Goal: Task Accomplishment & Management: Manage account settings

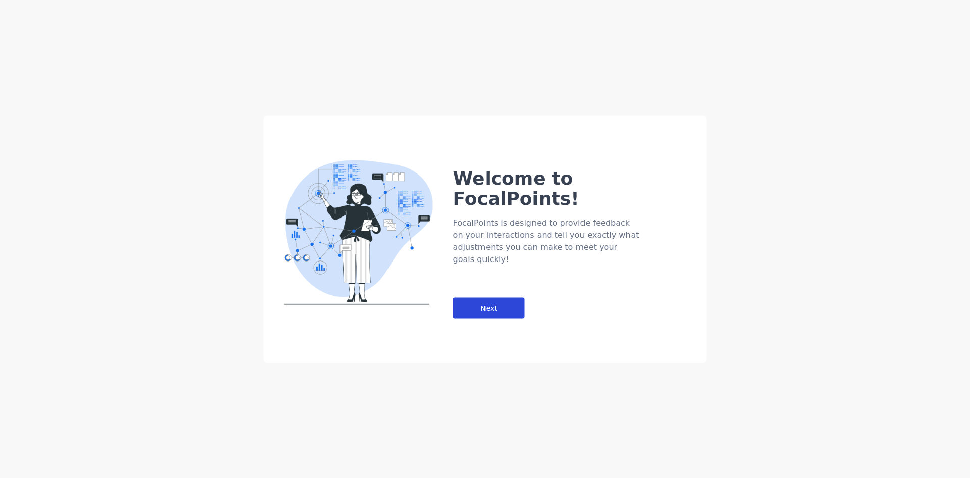
click at [505, 297] on div "Next" at bounding box center [489, 307] width 72 height 21
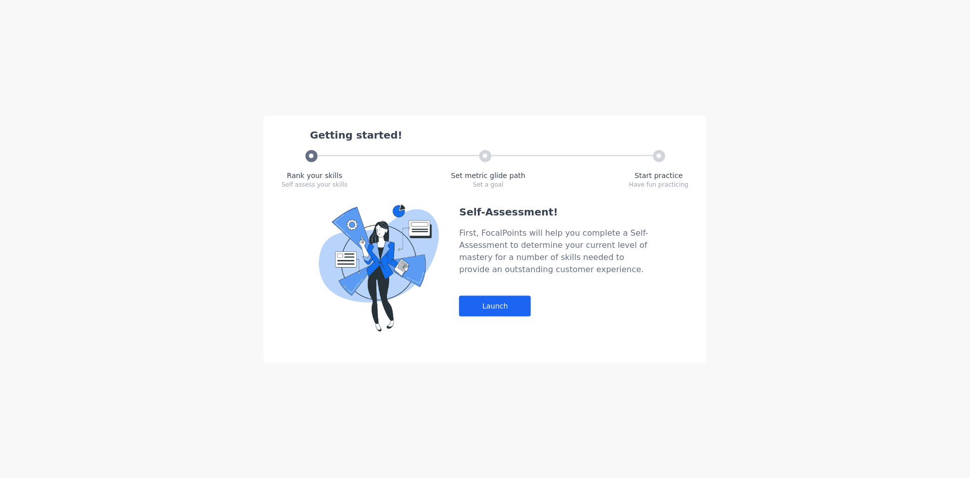
click at [476, 293] on div "Self-Assessment! First, FocalPoints will help you complete a Self-Assessment to…" at bounding box center [555, 267] width 192 height 127
click at [484, 310] on div "Launch" at bounding box center [495, 305] width 72 height 21
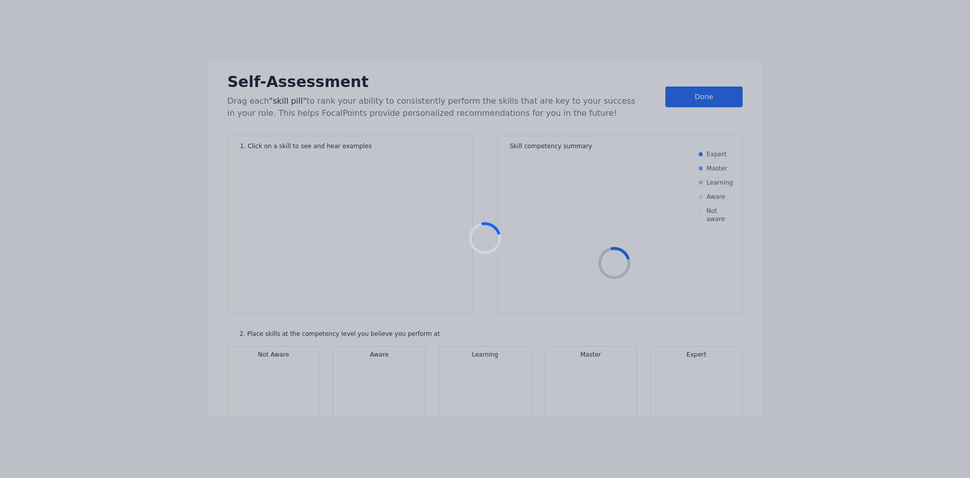
click at [484, 310] on div at bounding box center [485, 239] width 970 height 478
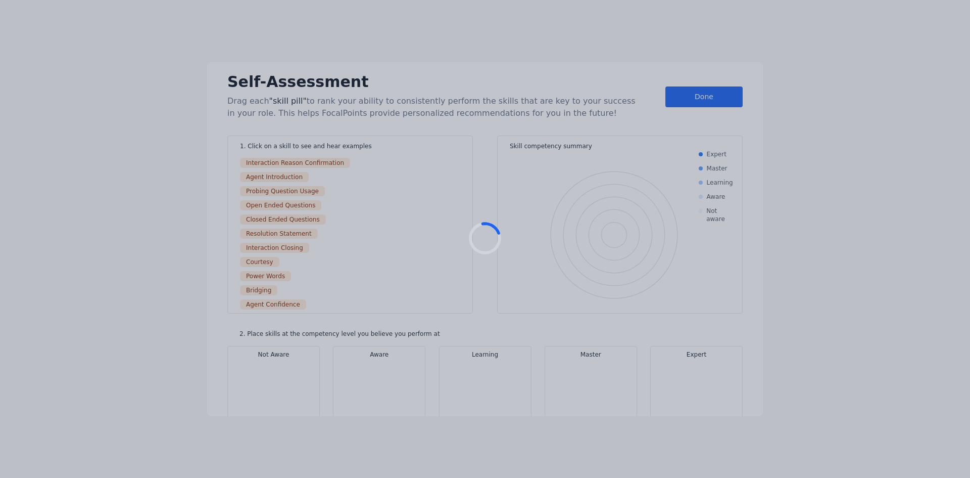
click at [401, 161] on div "Interaction Reason Confirmation" at bounding box center [350, 162] width 220 height 12
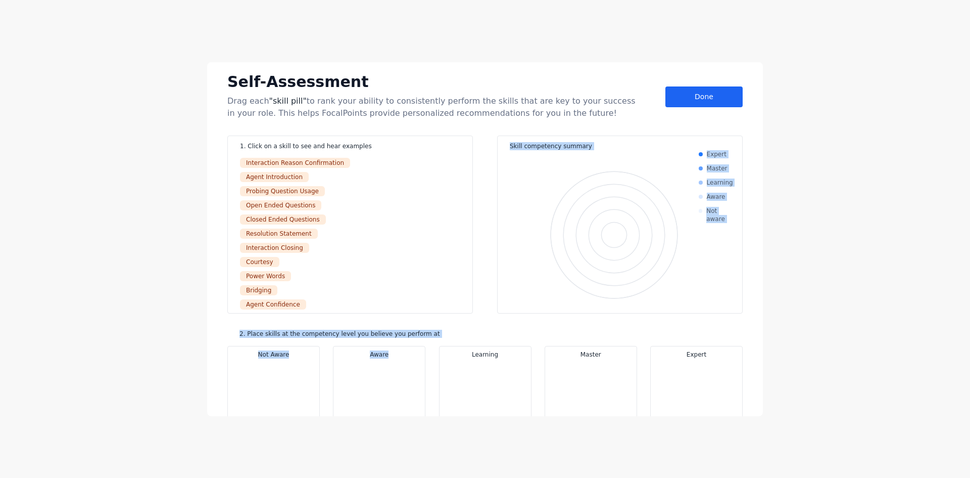
drag, startPoint x: 304, startPoint y: 196, endPoint x: 391, endPoint y: 341, distance: 169.3
click at [409, 364] on div "Self-Assessment Drag each "skill pill" to rank your ability to consistently per…" at bounding box center [485, 239] width 556 height 354
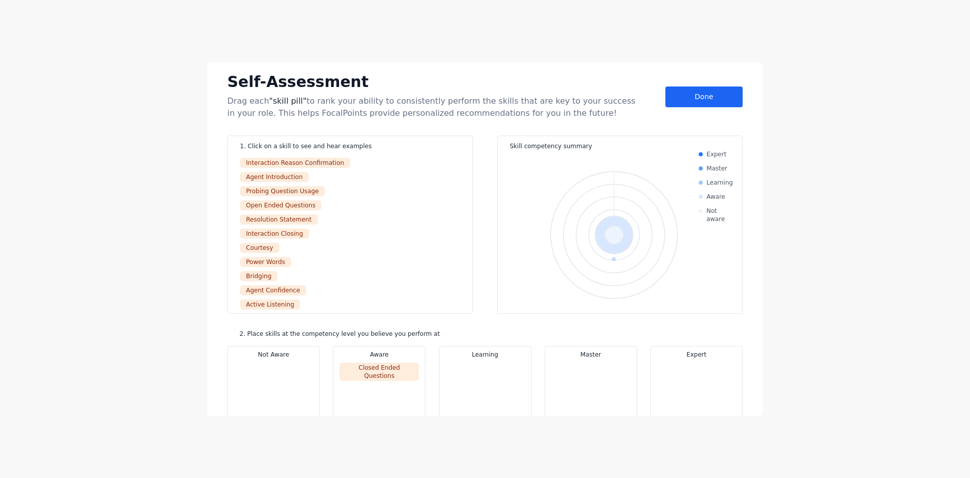
click at [700, 112] on div "Self-Assessment Drag each "skill pill" to rank your ability to consistently per…" at bounding box center [484, 94] width 515 height 49
click at [703, 93] on div "Done" at bounding box center [704, 96] width 77 height 21
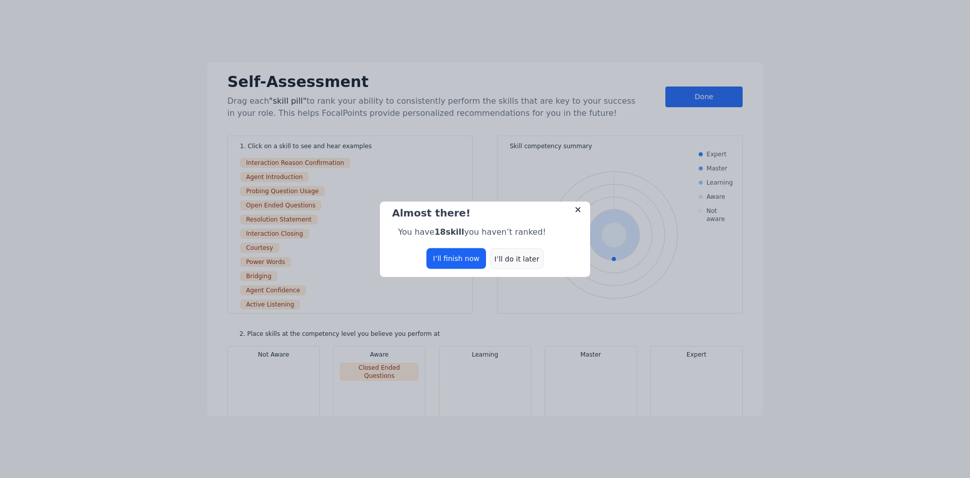
click at [521, 261] on div "I’ll do it later" at bounding box center [517, 258] width 54 height 21
click at [506, 250] on div "I’ll do it later" at bounding box center [517, 258] width 54 height 21
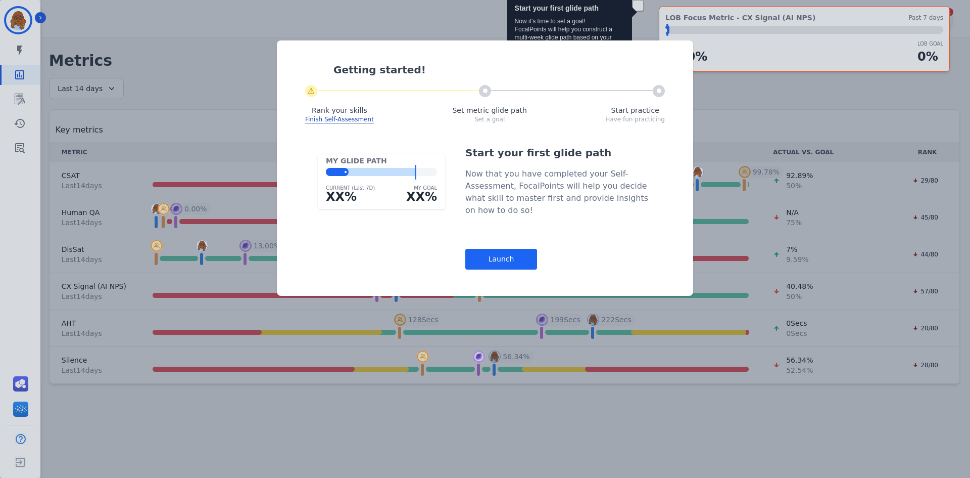
click at [513, 260] on div "Launch" at bounding box center [501, 259] width 72 height 21
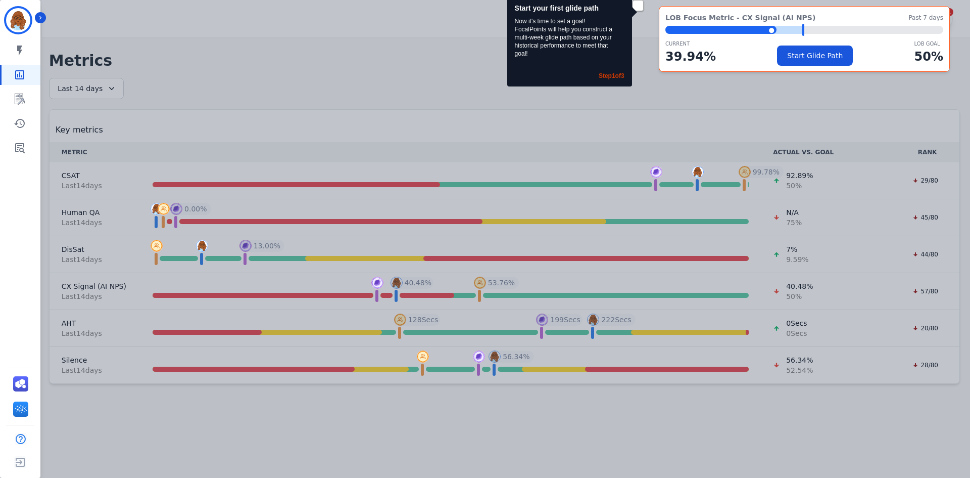
click at [463, 156] on div "Start your first glide path Now it's time to set a goal! FocalPoints will help …" at bounding box center [485, 239] width 970 height 478
click at [854, 70] on div "LOB Focus Metric - CX Signal (AI NPS) Past 7 days ⬤ LOB Goal: 50.00% CURRENT 39…" at bounding box center [804, 39] width 291 height 66
click at [822, 57] on button "Start Glide Path" at bounding box center [815, 55] width 76 height 20
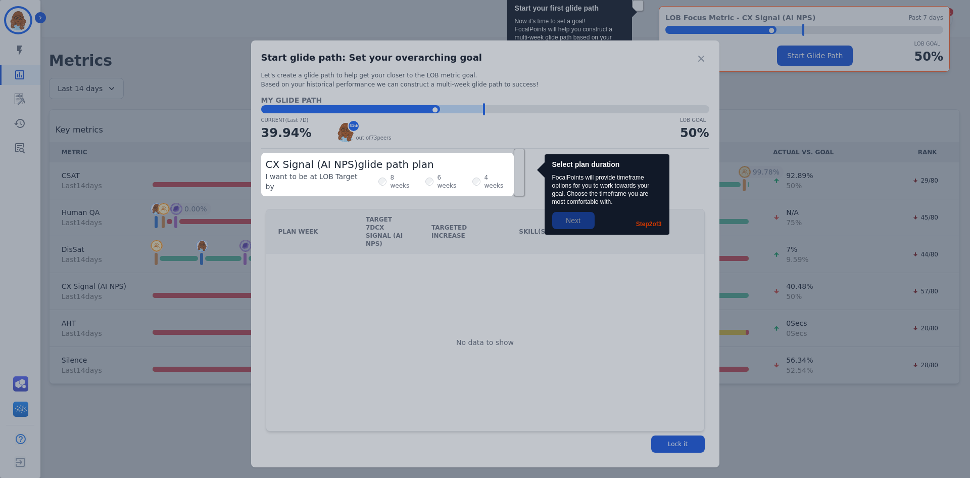
drag, startPoint x: 435, startPoint y: 173, endPoint x: 433, endPoint y: 179, distance: 6.9
click at [438, 173] on label "6 weeks" at bounding box center [450, 181] width 25 height 16
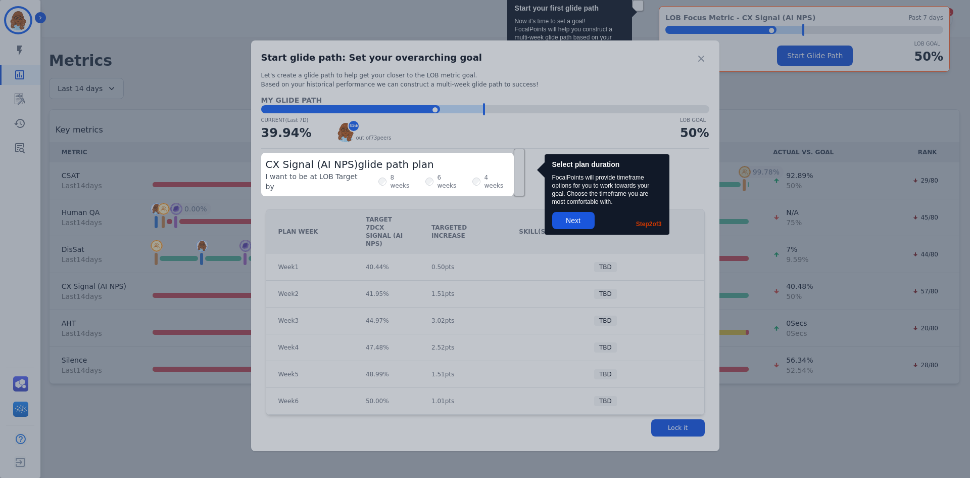
click at [587, 219] on div at bounding box center [485, 239] width 970 height 478
click at [569, 222] on div at bounding box center [485, 239] width 970 height 478
click at [569, 220] on div at bounding box center [485, 239] width 970 height 478
click at [567, 212] on div at bounding box center [485, 239] width 970 height 478
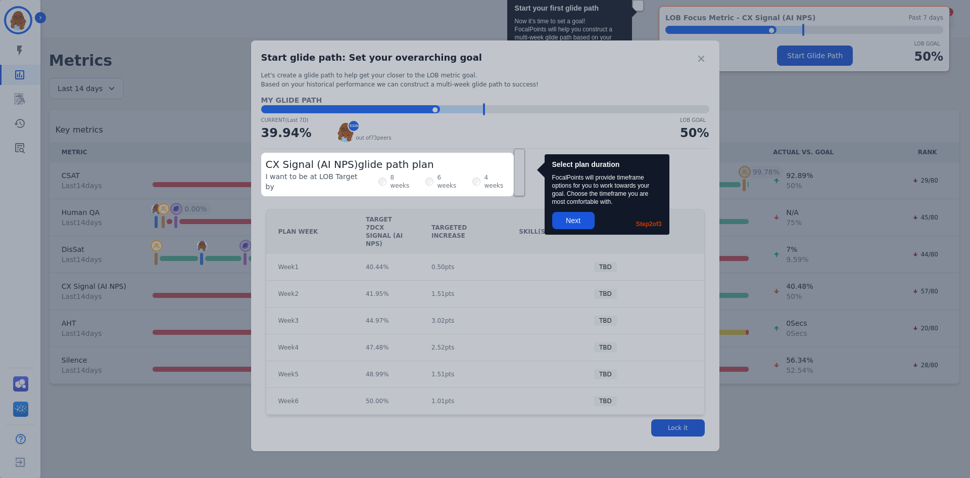
drag, startPoint x: 567, startPoint y: 211, endPoint x: 563, endPoint y: 225, distance: 14.1
click at [564, 218] on div at bounding box center [485, 239] width 970 height 478
click at [530, 257] on div at bounding box center [485, 239] width 970 height 478
click at [573, 228] on div at bounding box center [485, 239] width 970 height 478
click at [573, 222] on div at bounding box center [485, 239] width 970 height 478
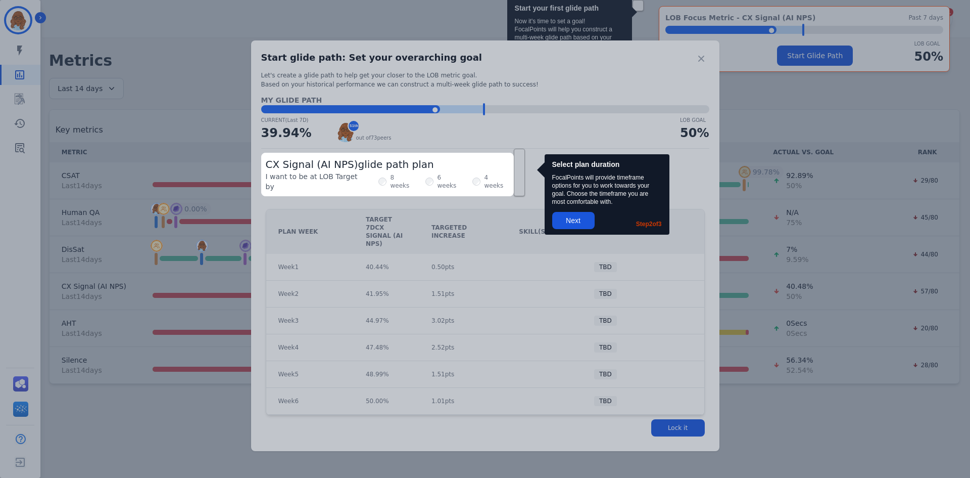
click at [575, 216] on div at bounding box center [485, 239] width 970 height 478
click at [558, 214] on div at bounding box center [485, 239] width 970 height 478
click at [459, 223] on div at bounding box center [485, 239] width 970 height 478
click at [473, 178] on div "4 weeks" at bounding box center [491, 181] width 37 height 20
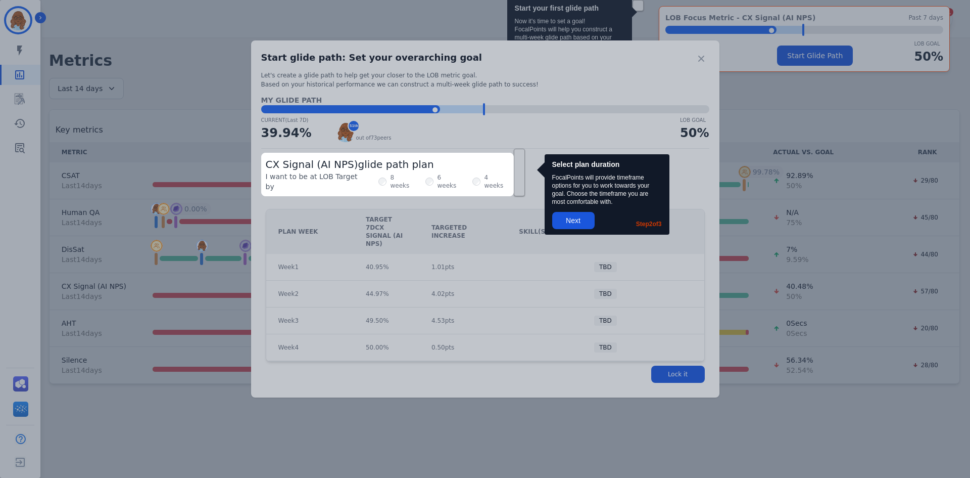
click at [562, 221] on div at bounding box center [485, 239] width 970 height 478
click at [564, 220] on div at bounding box center [485, 239] width 970 height 478
click at [565, 219] on div at bounding box center [485, 239] width 970 height 478
click at [666, 356] on div at bounding box center [485, 239] width 970 height 478
click at [666, 355] on div at bounding box center [485, 239] width 970 height 478
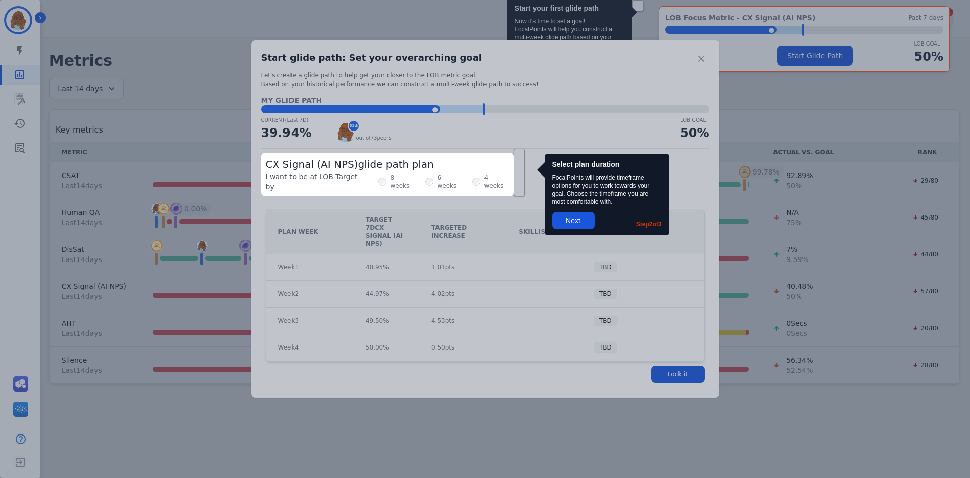
click at [211, 378] on div at bounding box center [485, 239] width 970 height 478
drag, startPoint x: 210, startPoint y: 378, endPoint x: 238, endPoint y: 325, distance: 59.0
click at [211, 376] on div at bounding box center [485, 239] width 970 height 478
click at [15, 100] on div at bounding box center [485, 239] width 970 height 478
click at [21, 100] on div at bounding box center [485, 239] width 970 height 478
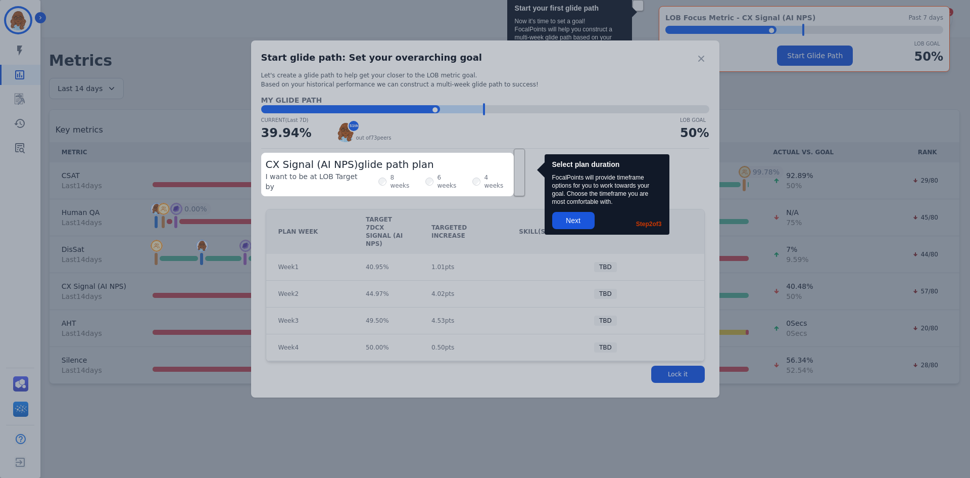
click at [36, 15] on div at bounding box center [485, 239] width 970 height 478
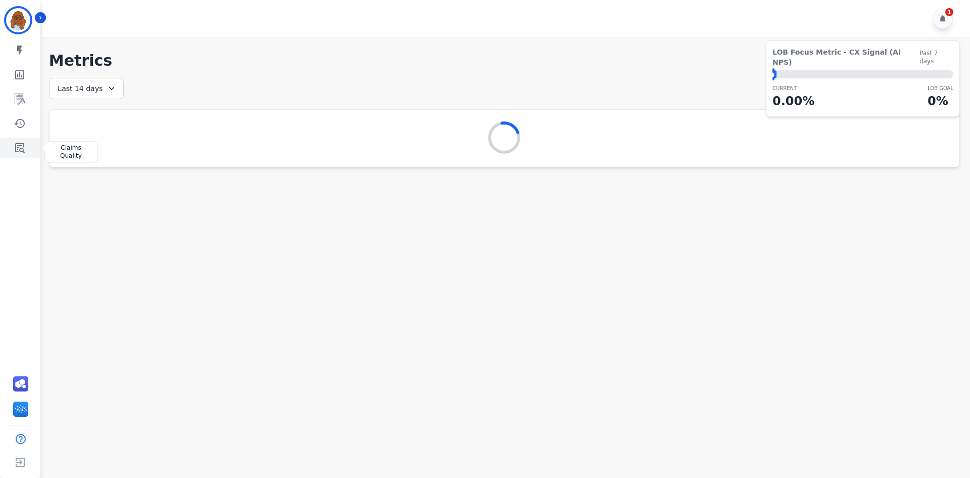
click at [21, 141] on link "Sidebar" at bounding box center [21, 147] width 39 height 20
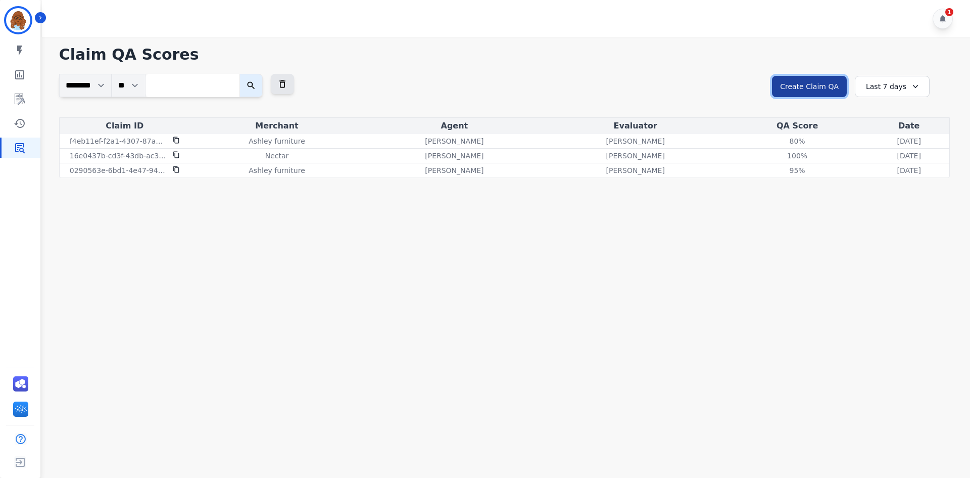
click at [803, 89] on button "Create Claim QA" at bounding box center [809, 86] width 75 height 21
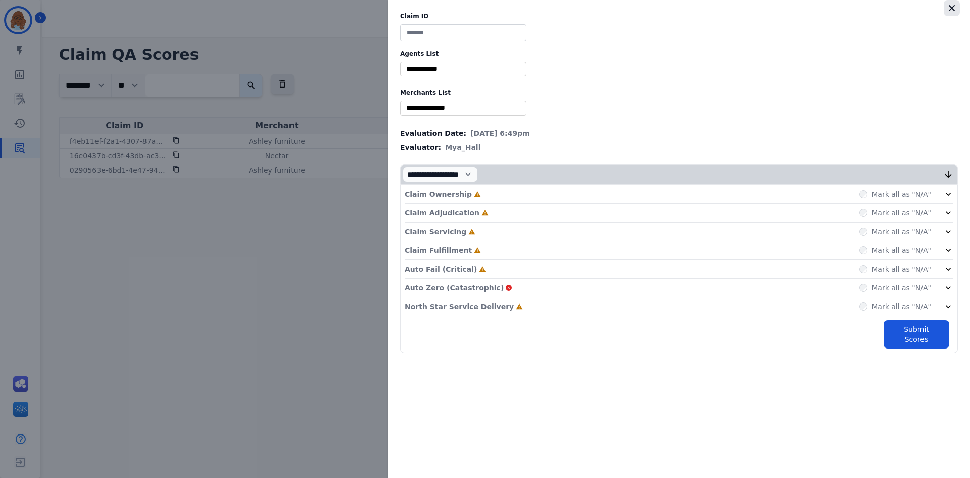
click at [956, 13] on icon "button" at bounding box center [952, 8] width 10 height 10
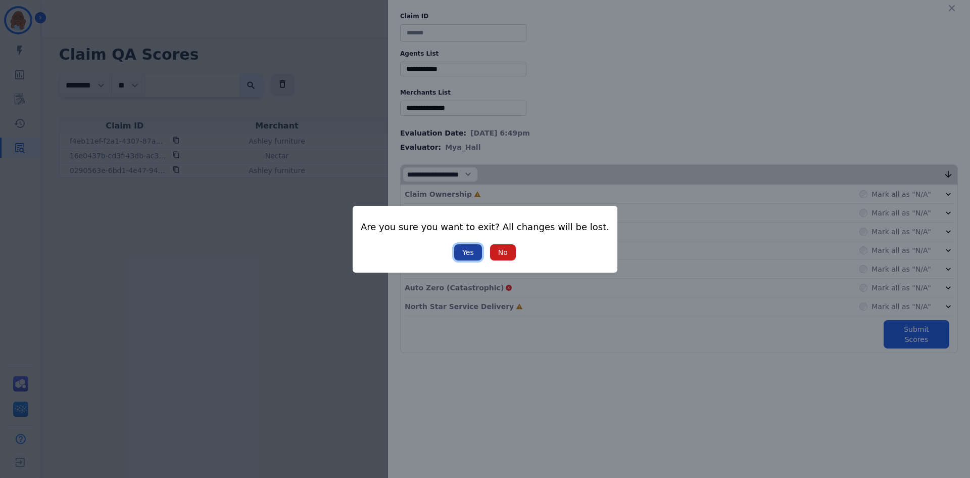
click at [469, 249] on button "Yes" at bounding box center [468, 252] width 28 height 16
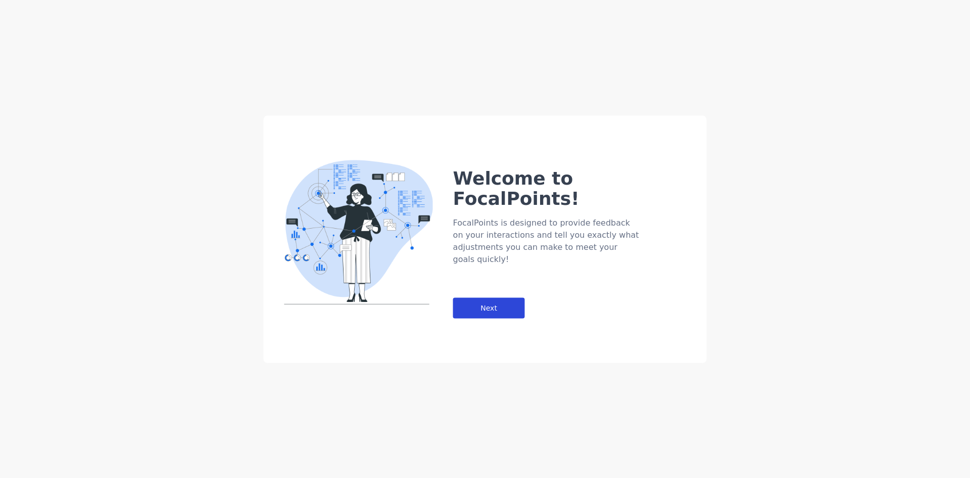
click at [502, 297] on div "Next" at bounding box center [489, 307] width 72 height 21
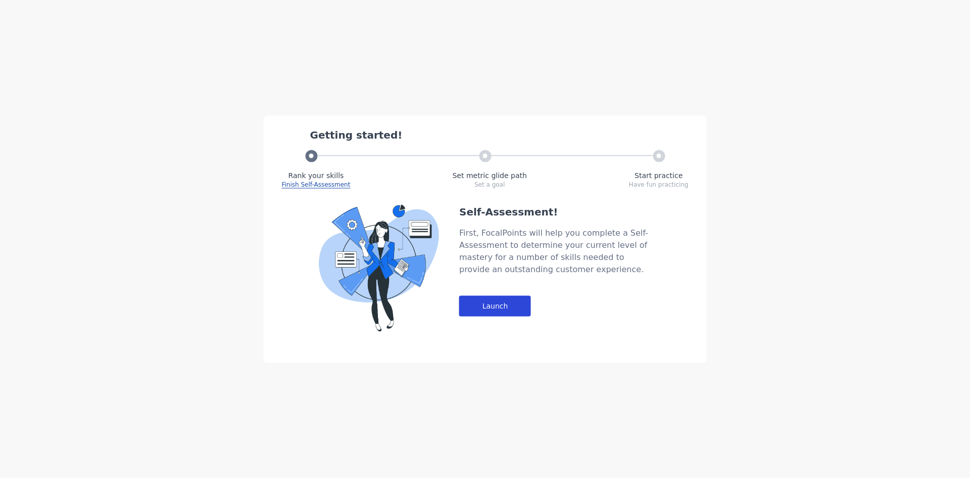
click at [497, 301] on div "Launch" at bounding box center [495, 305] width 72 height 21
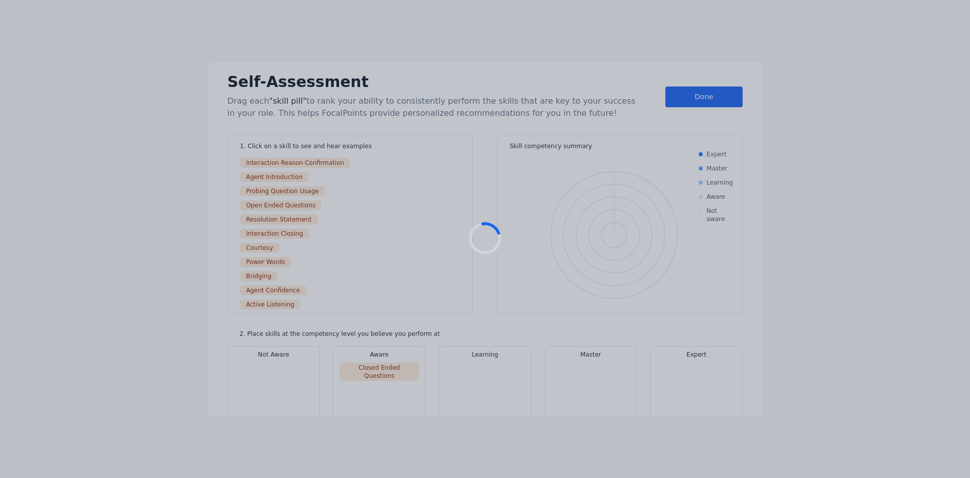
click at [486, 282] on div at bounding box center [485, 239] width 970 height 478
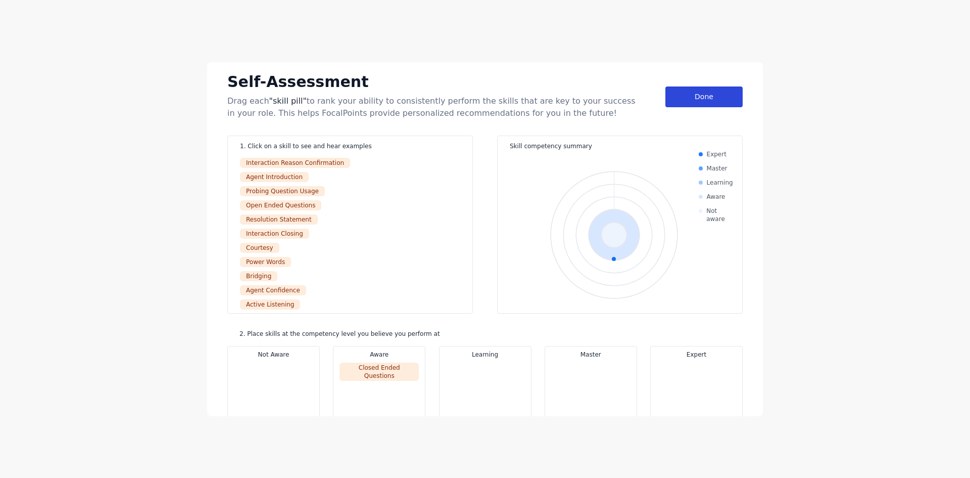
click at [679, 105] on div "Done" at bounding box center [704, 96] width 77 height 21
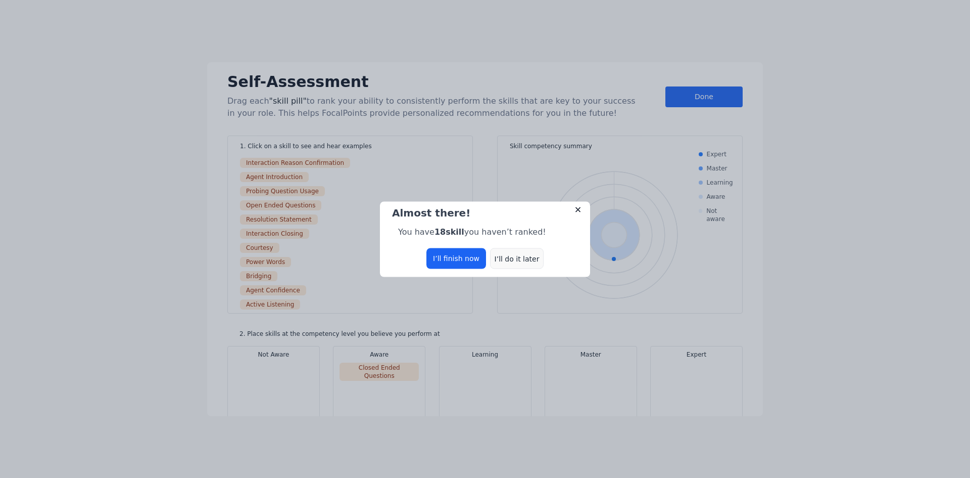
click at [526, 253] on div "I’ll do it later" at bounding box center [517, 258] width 54 height 21
click at [522, 258] on div "I’ll do it later" at bounding box center [517, 258] width 54 height 21
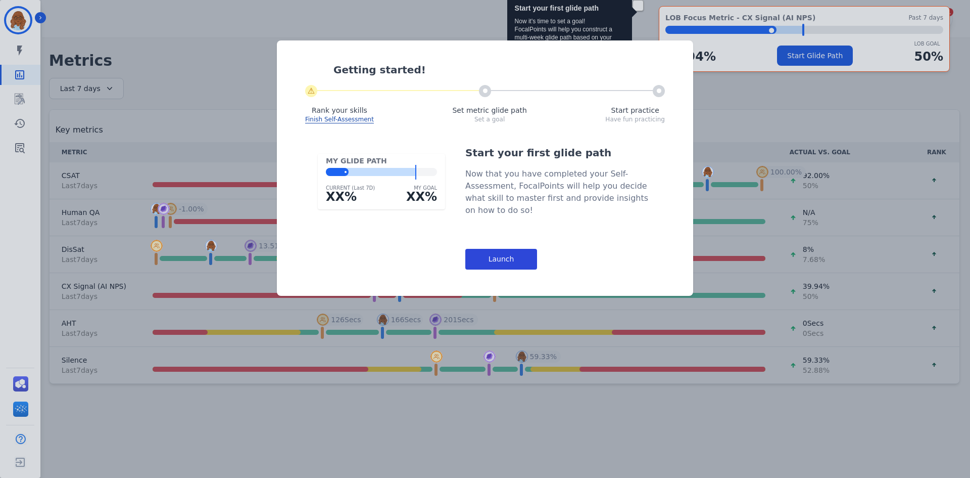
click at [502, 255] on div "Launch" at bounding box center [501, 259] width 72 height 21
click at [501, 256] on div "Launch" at bounding box center [501, 259] width 72 height 21
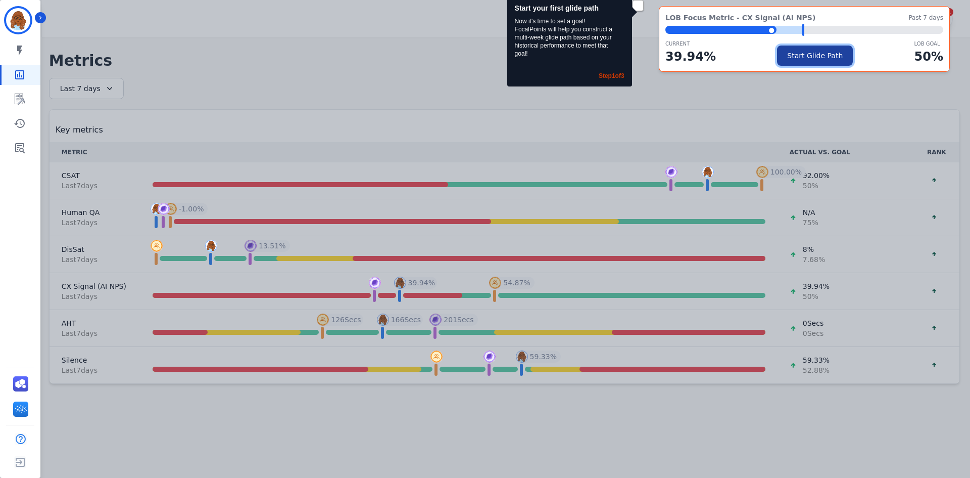
click at [803, 60] on button "Start Glide Path" at bounding box center [815, 55] width 76 height 20
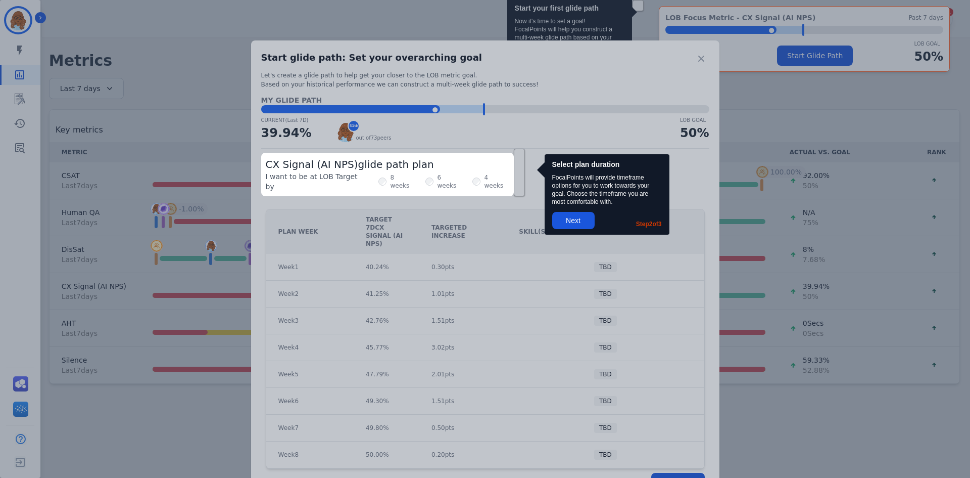
click at [568, 220] on div at bounding box center [485, 239] width 970 height 478
click at [486, 119] on div at bounding box center [485, 239] width 970 height 478
click at [481, 106] on div at bounding box center [485, 239] width 970 height 478
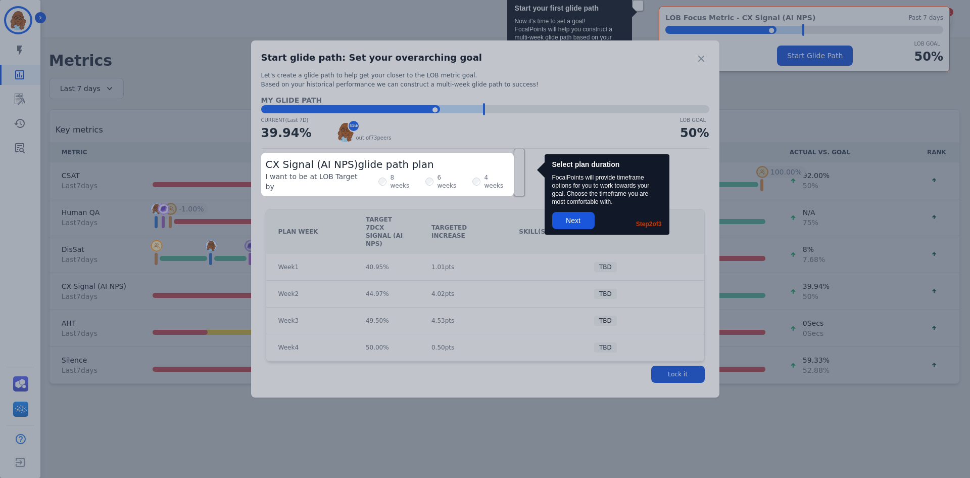
click at [577, 221] on div at bounding box center [485, 239] width 970 height 478
click at [675, 350] on div at bounding box center [485, 239] width 970 height 478
click at [677, 355] on div at bounding box center [485, 239] width 970 height 478
click at [676, 355] on div at bounding box center [485, 239] width 970 height 478
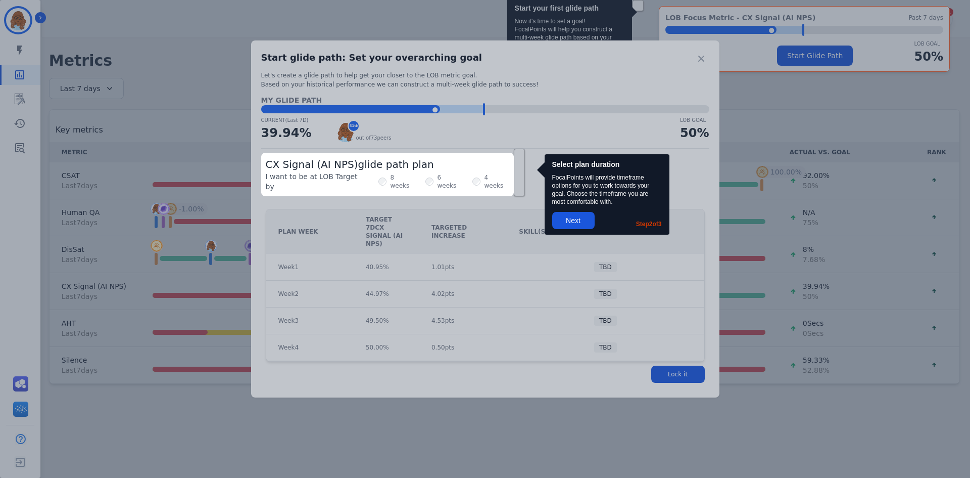
click at [450, 178] on div "I want to be at LOB Target by 8 weeks 6 weeks 4 weeks" at bounding box center [388, 181] width 244 height 20
click at [473, 171] on div "4 weeks" at bounding box center [491, 181] width 37 height 20
click at [577, 219] on div at bounding box center [485, 239] width 970 height 478
click at [583, 335] on div at bounding box center [485, 239] width 970 height 478
click at [675, 356] on div at bounding box center [485, 239] width 970 height 478
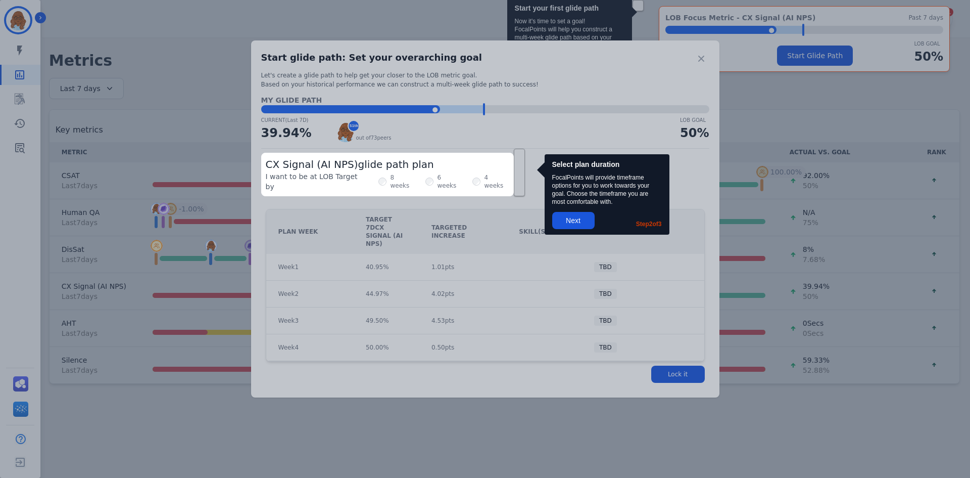
click at [675, 356] on div at bounding box center [485, 239] width 970 height 478
click at [577, 226] on div at bounding box center [485, 239] width 970 height 478
click at [576, 222] on div at bounding box center [485, 239] width 970 height 478
click at [574, 220] on div at bounding box center [485, 239] width 970 height 478
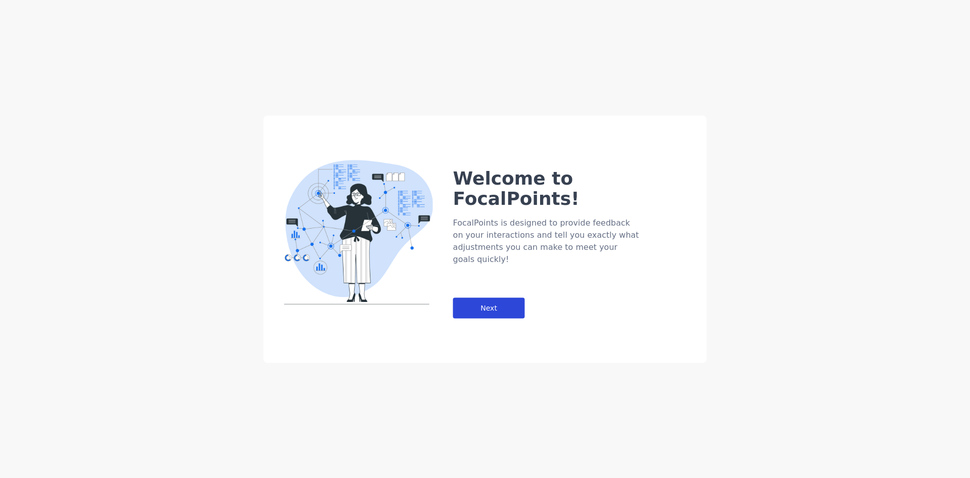
click at [521, 297] on div "Next" at bounding box center [489, 307] width 72 height 21
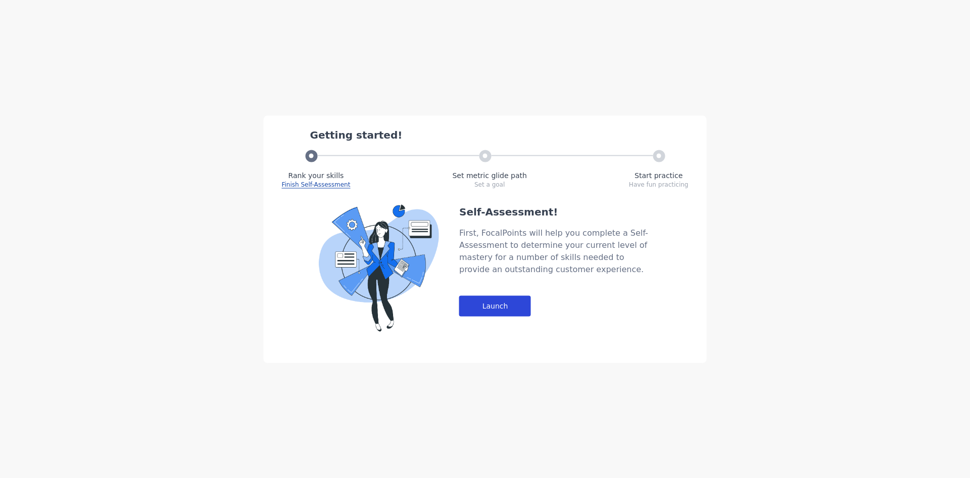
click at [498, 300] on div "Launch" at bounding box center [495, 305] width 72 height 21
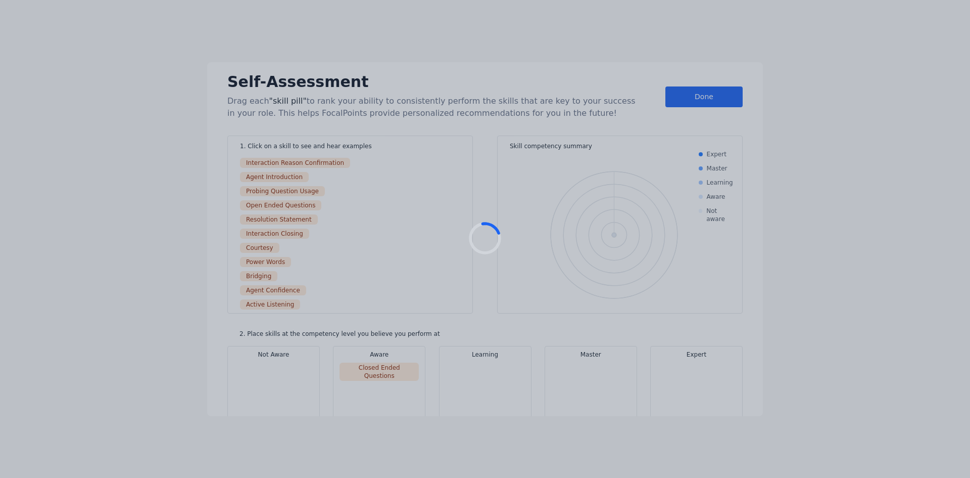
click at [681, 101] on div at bounding box center [485, 239] width 970 height 478
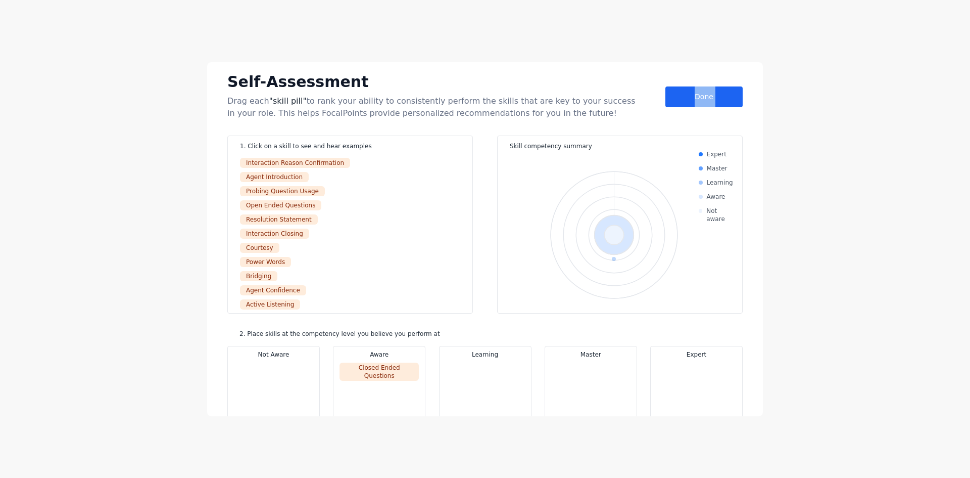
click at [681, 101] on div "Done" at bounding box center [704, 96] width 77 height 21
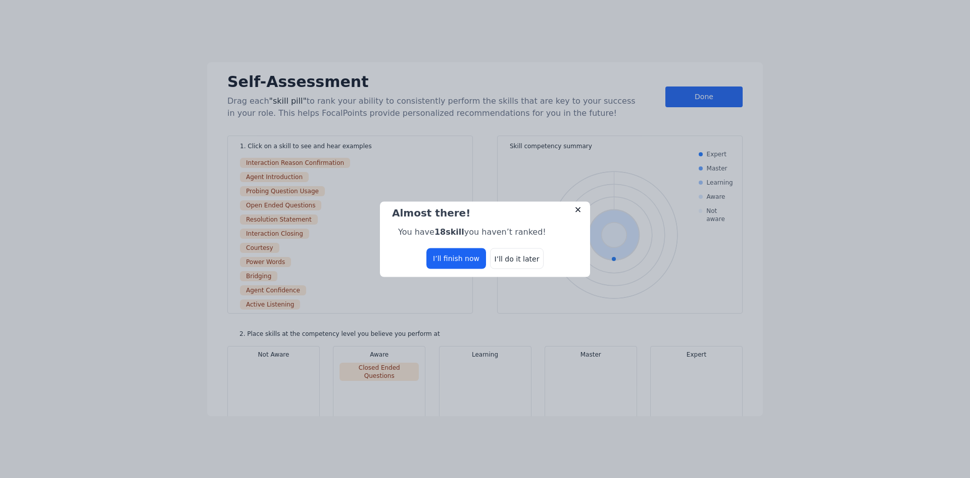
click at [681, 101] on div "Almost there! You have 18 skill you haven’t ranked! I’ll finish now I’ll do it …" at bounding box center [485, 239] width 970 height 478
click at [508, 262] on div "I’ll do it later" at bounding box center [517, 258] width 54 height 21
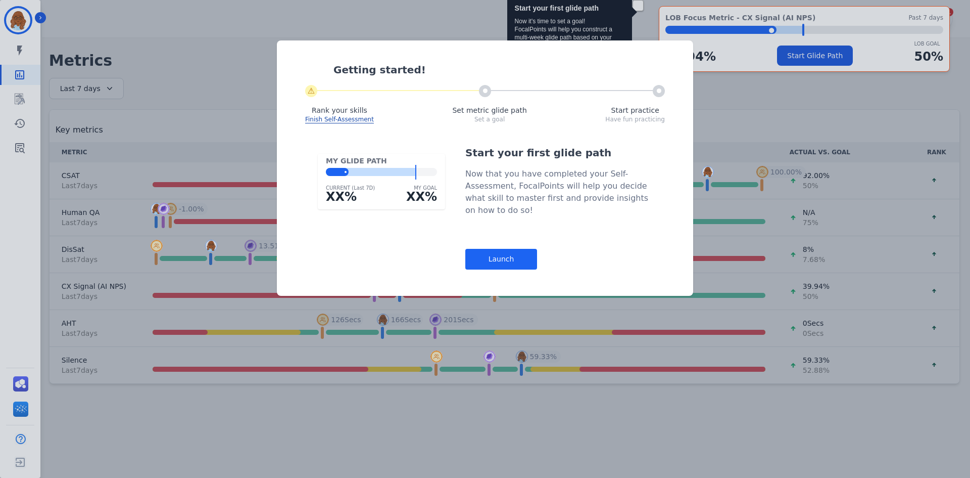
drag, startPoint x: 36, startPoint y: 80, endPoint x: 26, endPoint y: 80, distance: 10.1
click at [37, 83] on div "Getting started! ⚠ Rank your skills Finish Self-Assessment Set metric glide pat…" at bounding box center [485, 239] width 970 height 478
click at [18, 77] on div "Getting started! ⚠ Rank your skills Finish Self-Assessment Set metric glide pat…" at bounding box center [485, 239] width 970 height 478
click at [29, 112] on div "Getting started! ⚠ Rank your skills Finish Self-Assessment Set metric glide pat…" at bounding box center [485, 239] width 970 height 478
drag, startPoint x: 31, startPoint y: 113, endPoint x: 11, endPoint y: 131, distance: 27.6
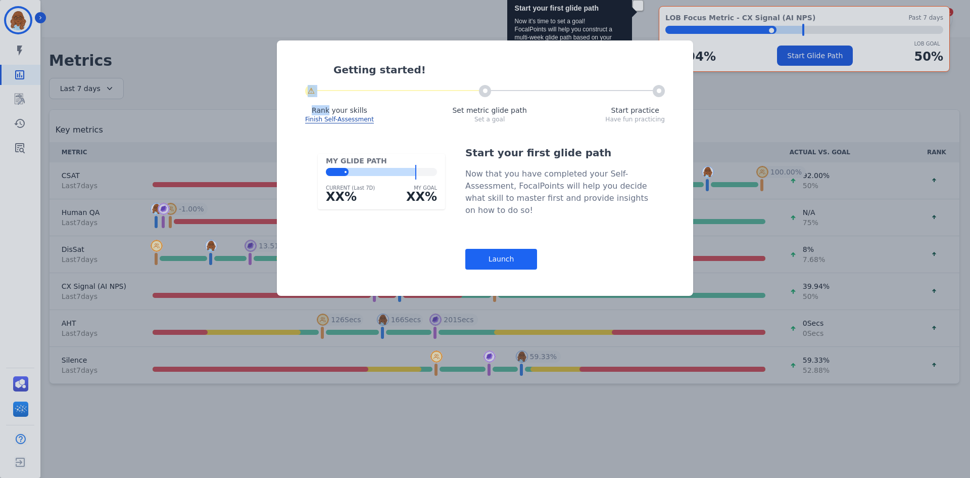
click at [31, 115] on div "Getting started! ⚠ Rank your skills Finish Self-Assessment Set metric glide pat…" at bounding box center [485, 239] width 970 height 478
drag, startPoint x: 11, startPoint y: 131, endPoint x: 12, endPoint y: 137, distance: 6.3
click at [11, 135] on div "Getting started! ⚠ Rank your skills Finish Self-Assessment Set metric glide pat…" at bounding box center [485, 239] width 970 height 478
drag, startPoint x: 12, startPoint y: 137, endPoint x: 211, endPoint y: 105, distance: 201.8
click at [13, 140] on div "Getting started! ⚠ Rank your skills Finish Self-Assessment Set metric glide pat…" at bounding box center [485, 239] width 970 height 478
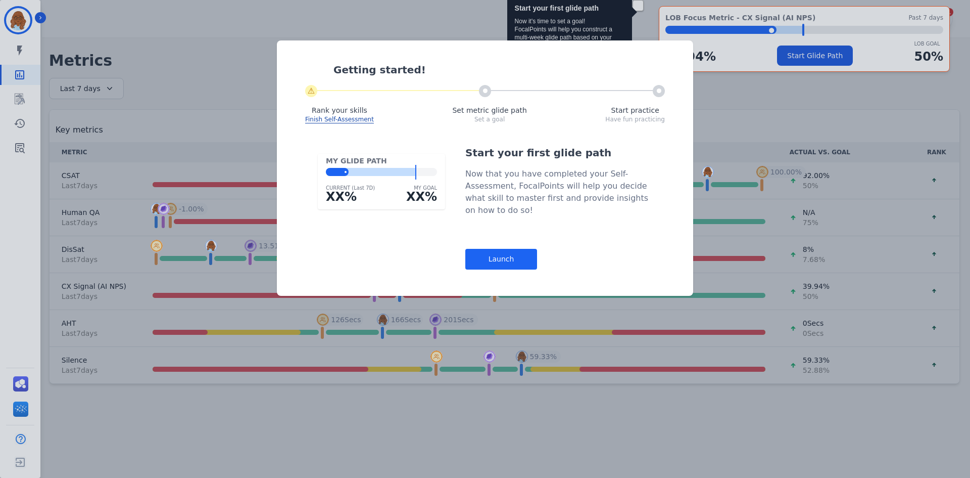
click at [679, 60] on div "Getting started! ⚠ Rank your skills Finish Self-Assessment Set metric glide pat…" at bounding box center [485, 87] width 396 height 73
click at [779, 49] on div "Getting started! ⚠ Rank your skills Finish Self-Assessment Set metric glide pat…" at bounding box center [485, 239] width 970 height 478
click at [781, 54] on div "Getting started! ⚠ Rank your skills Finish Self-Assessment Set metric glide pat…" at bounding box center [485, 239] width 970 height 478
click at [779, 52] on div "Getting started! ⚠ Rank your skills Finish Self-Assessment Set metric glide pat…" at bounding box center [485, 239] width 970 height 478
drag, startPoint x: 754, startPoint y: 45, endPoint x: 449, endPoint y: 33, distance: 306.0
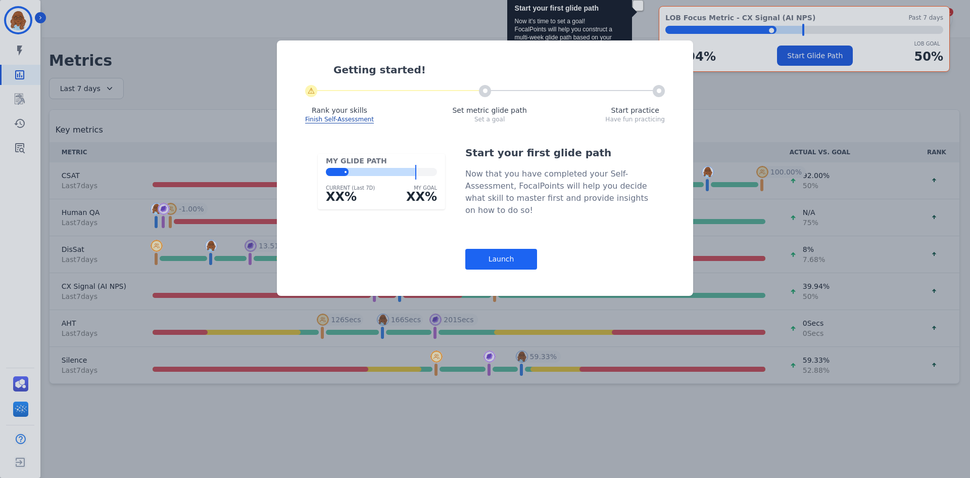
click at [698, 38] on div "Getting started! ⚠ Rank your skills Finish Self-Assessment Set metric glide pat…" at bounding box center [485, 239] width 970 height 478
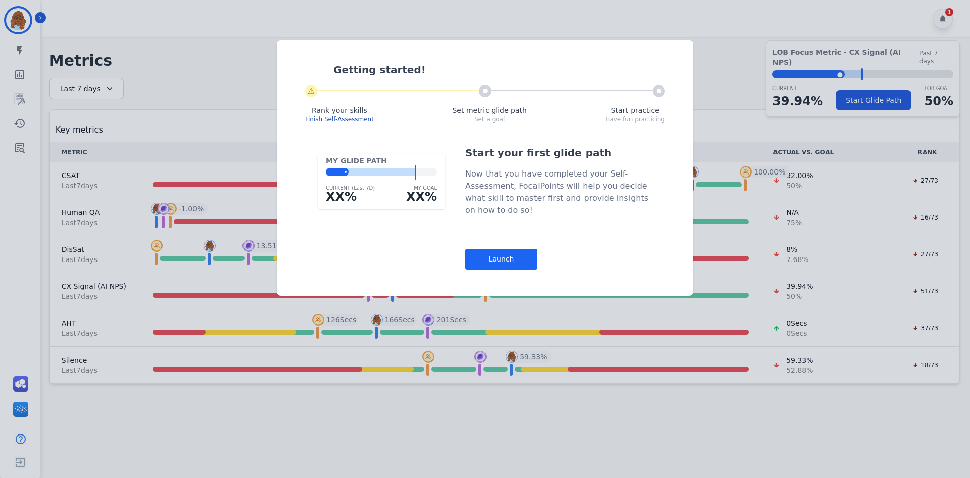
click at [567, 45] on div "Getting started! ⚠ Rank your skills Finish Self-Assessment Set metric glide pat…" at bounding box center [485, 167] width 416 height 255
click at [542, 24] on div "Getting started! ⚠ Rank your skills Finish Self-Assessment Set metric glide pat…" at bounding box center [485, 239] width 970 height 478
click at [521, 261] on div "Launch" at bounding box center [501, 259] width 72 height 21
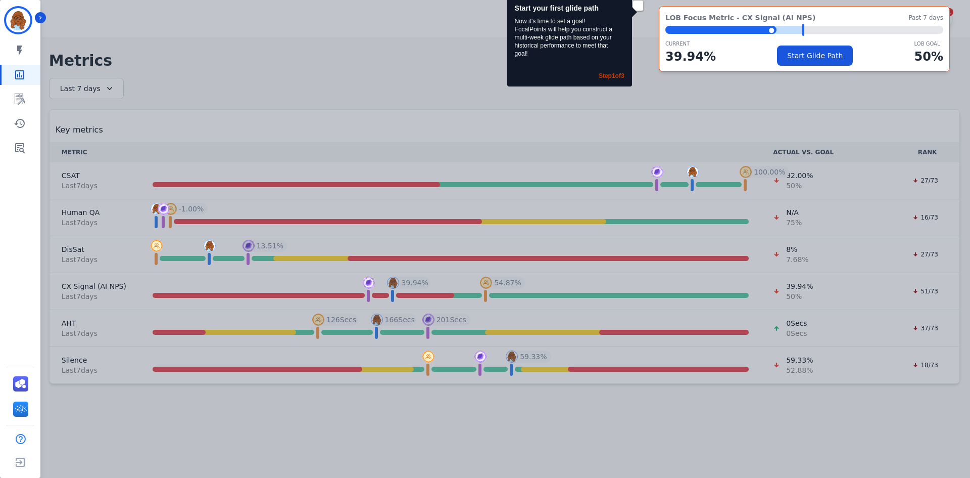
drag, startPoint x: 490, startPoint y: 80, endPoint x: 512, endPoint y: 76, distance: 22.7
click at [501, 79] on div "Start your first glide path Now it's time to set a goal! FocalPoints will help …" at bounding box center [485, 239] width 970 height 478
click at [799, 53] on button "Start Glide Path" at bounding box center [815, 55] width 76 height 20
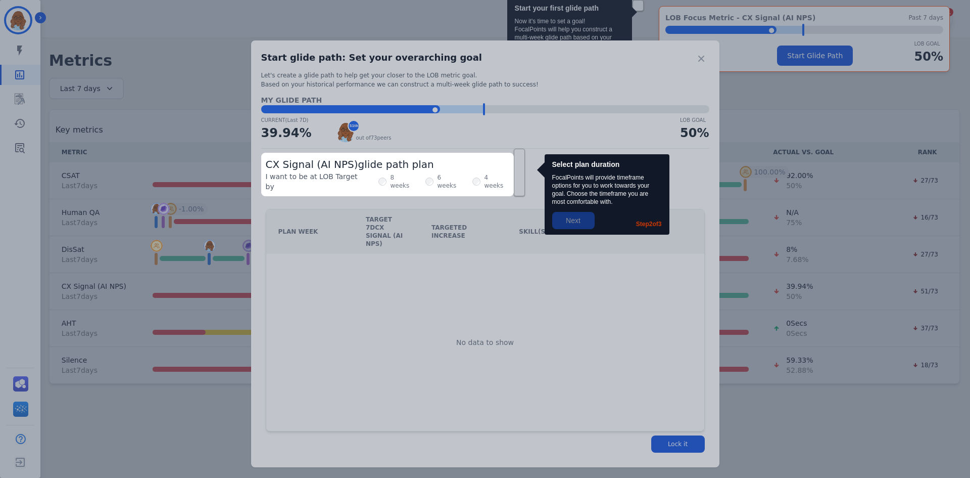
click at [468, 170] on div "CX Signal (AI NPS) glide path plan I want to be at LOB Target by 8 weeks 6 week…" at bounding box center [387, 174] width 253 height 43
click at [450, 174] on div "I want to be at LOB Target by 8 weeks 6 weeks 4 weeks" at bounding box center [388, 181] width 244 height 20
click at [473, 174] on div "4 weeks" at bounding box center [491, 181] width 37 height 20
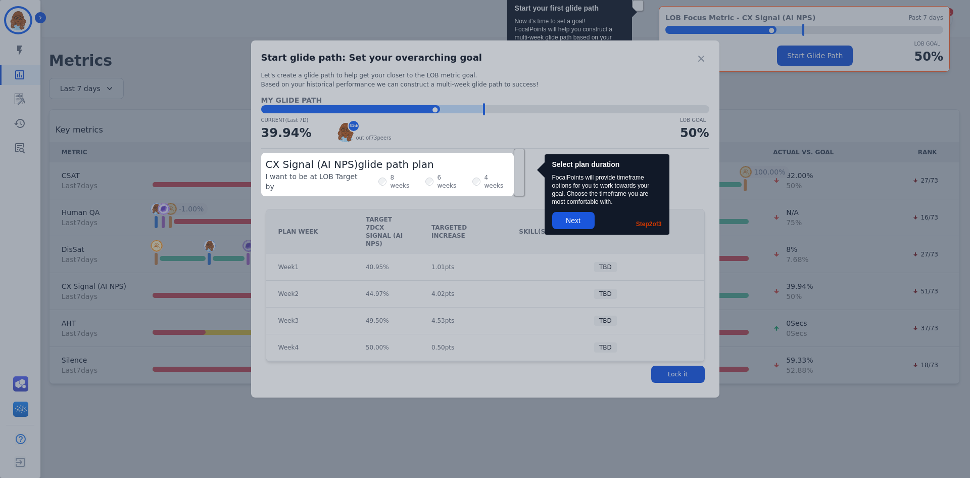
click at [574, 226] on div at bounding box center [485, 239] width 970 height 478
drag, startPoint x: 574, startPoint y: 226, endPoint x: 579, endPoint y: 223, distance: 5.9
click at [575, 224] on div at bounding box center [485, 239] width 970 height 478
click at [3, 108] on div at bounding box center [485, 239] width 970 height 478
drag, startPoint x: 42, startPoint y: 94, endPoint x: 118, endPoint y: 103, distance: 76.3
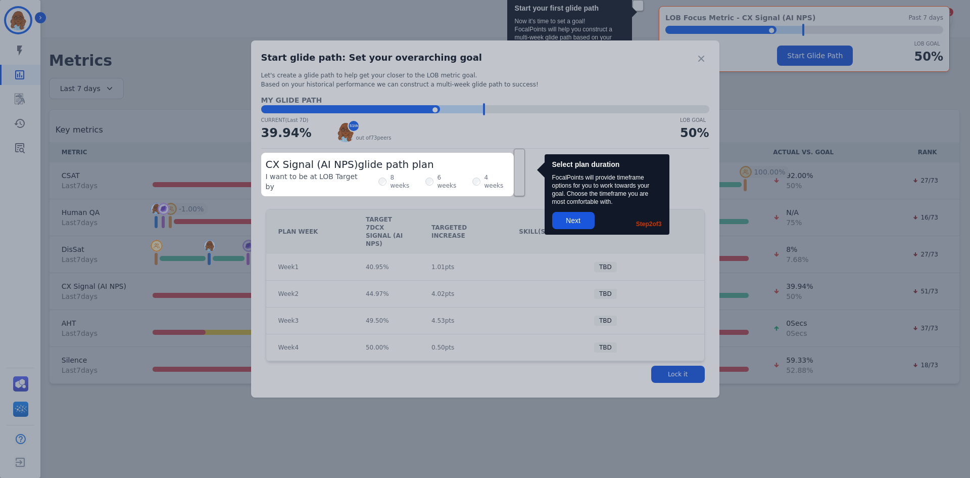
click at [42, 95] on div at bounding box center [485, 239] width 970 height 478
click at [558, 15] on div at bounding box center [485, 239] width 970 height 478
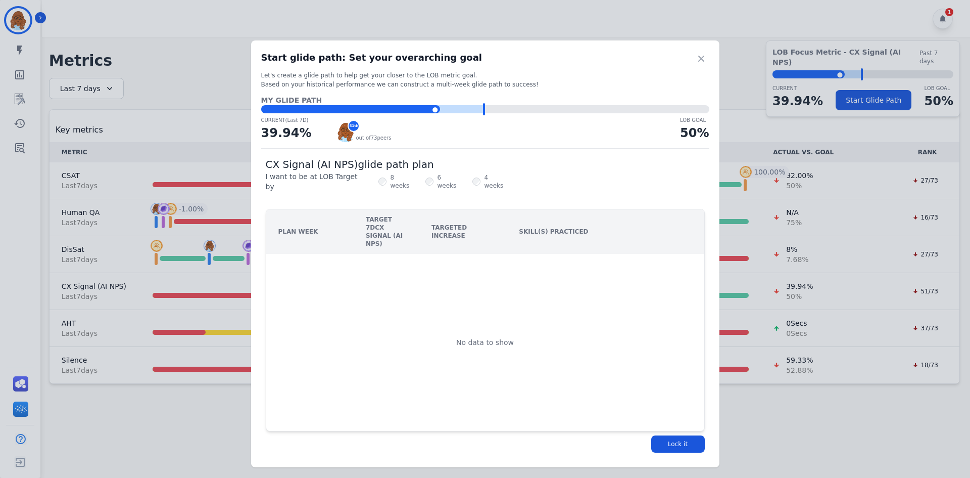
click at [206, 91] on div "Start glide path: Set your overarching goal Let's create a glide path to help g…" at bounding box center [485, 239] width 970 height 478
drag, startPoint x: 91, startPoint y: 56, endPoint x: 265, endPoint y: 7, distance: 180.8
click at [101, 57] on div "Start glide path: Set your overarching goal Let's create a glide path to help g…" at bounding box center [485, 239] width 970 height 478
